Goal: Task Accomplishment & Management: Manage account settings

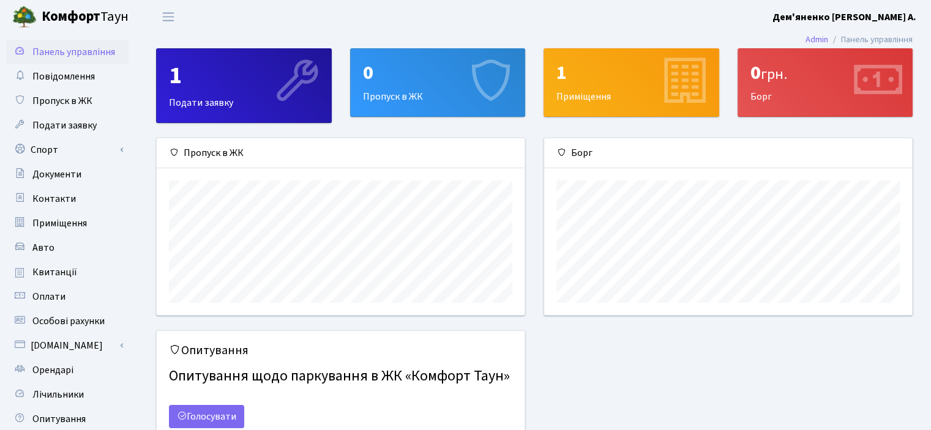
scroll to position [176, 367]
click at [912, 12] on b "Дем'яненко [PERSON_NAME] А." at bounding box center [845, 16] width 144 height 13
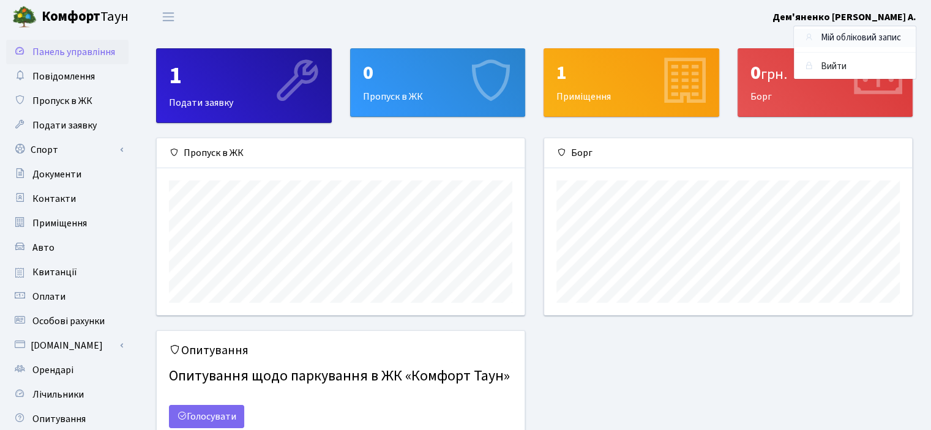
click at [845, 38] on link "Мій обліковий запис" at bounding box center [855, 38] width 122 height 19
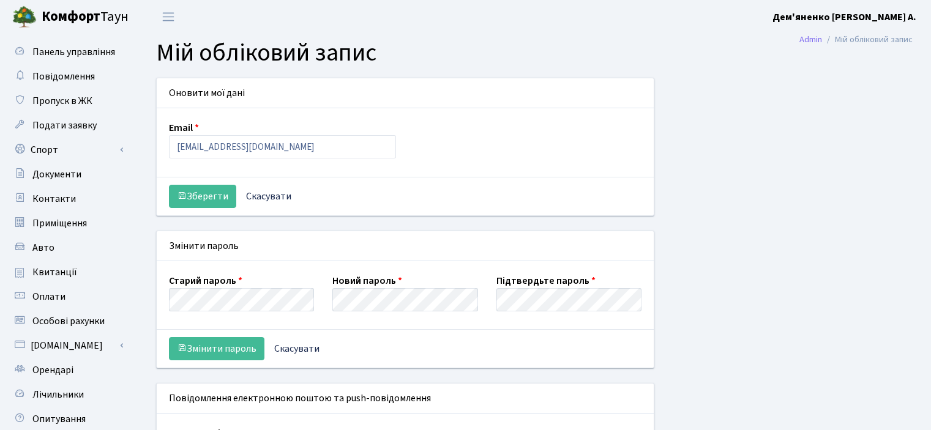
select select
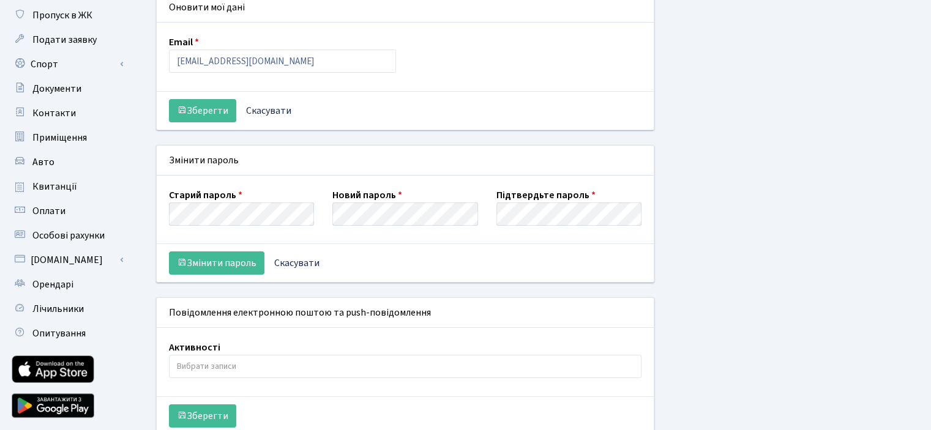
scroll to position [12, 0]
